Goal: Information Seeking & Learning: Learn about a topic

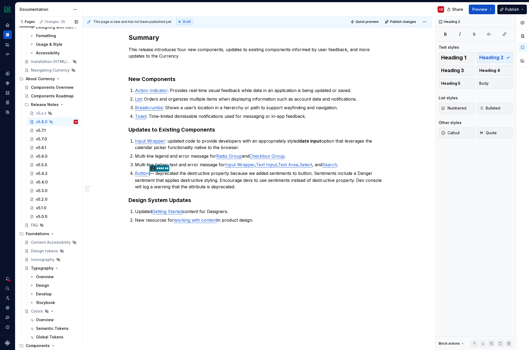
scroll to position [136, 0]
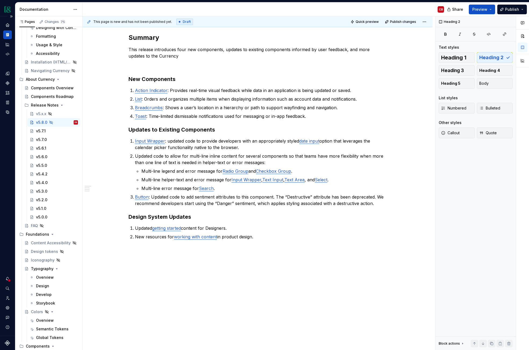
click at [9, 342] on icon "Supernova Logo" at bounding box center [7, 342] width 5 height 5
type textarea "*"
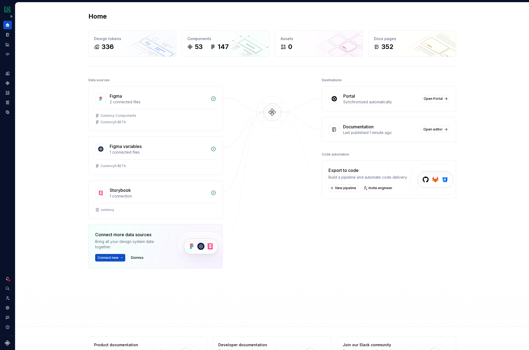
click at [8, 280] on div at bounding box center [9, 280] width 3 height 3
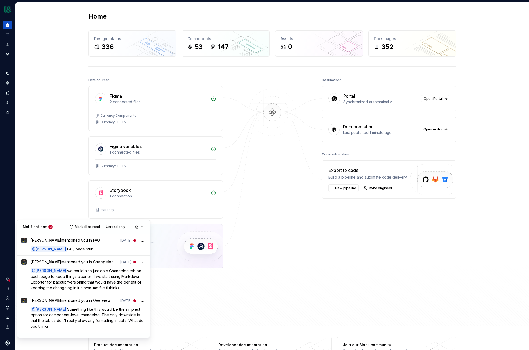
click at [8, 309] on html "Currency CB Dataset M&T Home Design tokens 336 Components 53 147 Assets 0 Docs …" at bounding box center [264, 175] width 529 height 350
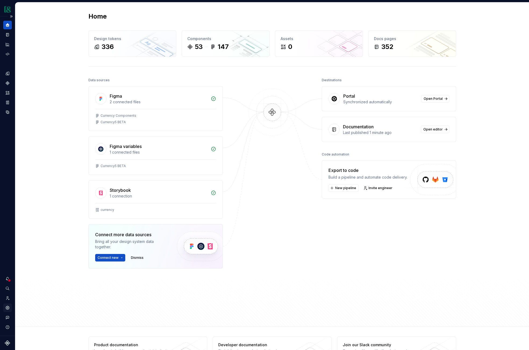
click at [8, 308] on icon "Settings" at bounding box center [7, 307] width 1 height 1
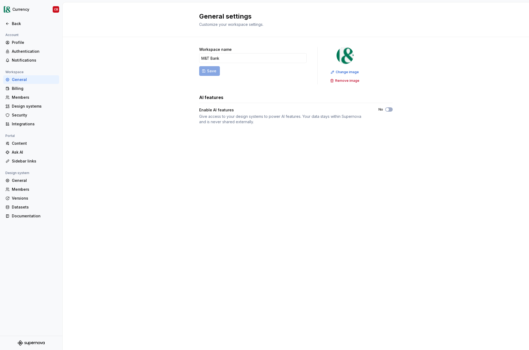
click at [8, 308] on div "Account Profile Authentication Notifications Workspace General Billing Members …" at bounding box center [31, 184] width 62 height 304
click at [34, 56] on div "Notifications" at bounding box center [31, 60] width 56 height 9
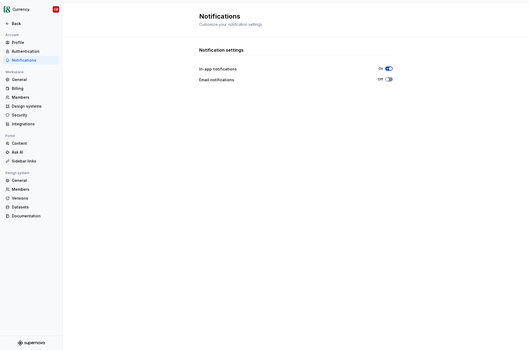
click at [392, 80] on button "Off" at bounding box center [389, 79] width 8 height 4
click at [389, 79] on icon "button" at bounding box center [387, 79] width 4 height 3
click at [359, 139] on div "Notification settings In-app notifications On Email notifications On" at bounding box center [296, 188] width 194 height 283
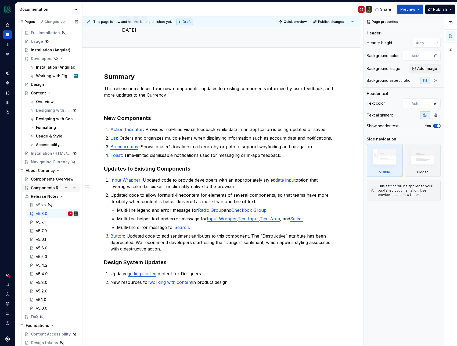
scroll to position [51, 0]
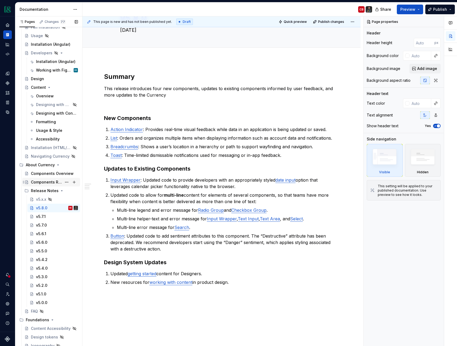
click at [52, 179] on div "Components Roadmap" at bounding box center [54, 182] width 47 height 8
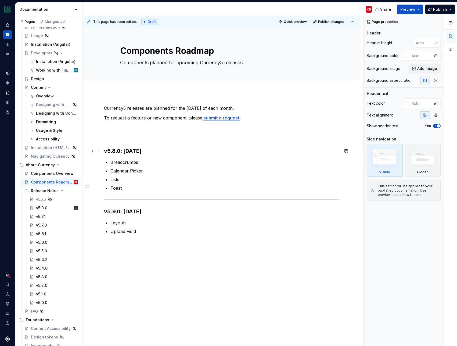
type textarea "*"
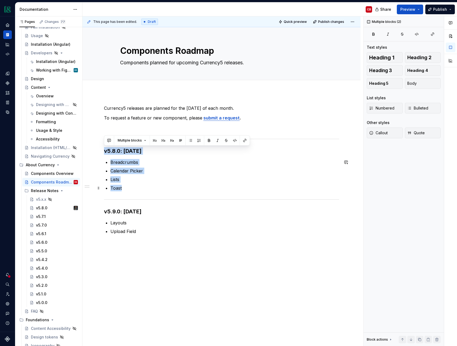
drag, startPoint x: 104, startPoint y: 151, endPoint x: 177, endPoint y: 186, distance: 80.8
click at [177, 186] on div "Currency5 releases are planned for the last Wednesday of each month. To request…" at bounding box center [221, 176] width 235 height 142
click at [125, 188] on p "Toast" at bounding box center [225, 188] width 229 height 6
drag, startPoint x: 124, startPoint y: 188, endPoint x: 94, endPoint y: 147, distance: 51.1
click at [104, 148] on div "Currency5 releases are planned for the last Wednesday of each month. To request…" at bounding box center [221, 179] width 235 height 149
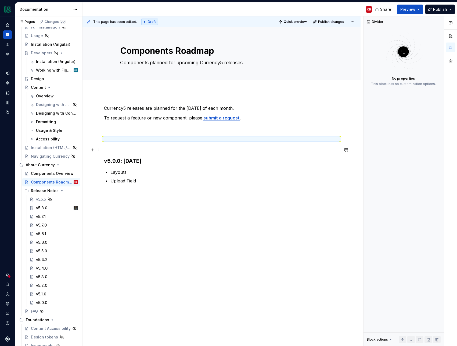
click at [112, 149] on hr at bounding box center [221, 149] width 235 height 0
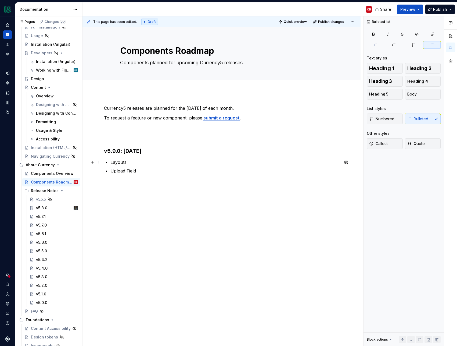
click at [121, 163] on p "Layouts" at bounding box center [225, 162] width 229 height 6
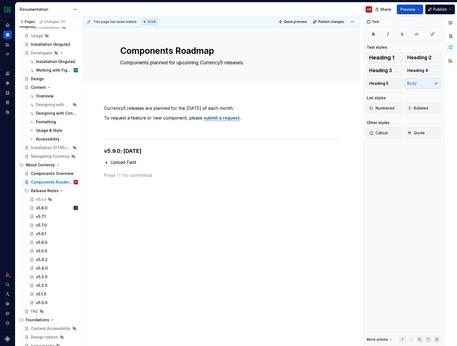
click at [263, 226] on div "Currency5 releases are planned for the last Wednesday of each month. To request…" at bounding box center [222, 190] width 278 height 197
click at [174, 119] on p "To request a feature or new component, please submit a request ." at bounding box center [221, 118] width 235 height 6
click at [397, 225] on div "Text Text styles Heading 1 Heading 2 Heading 3 Heading 4 Heading 5 Body List st…" at bounding box center [404, 181] width 80 height 330
type textarea "*"
